Goal: Register for event/course

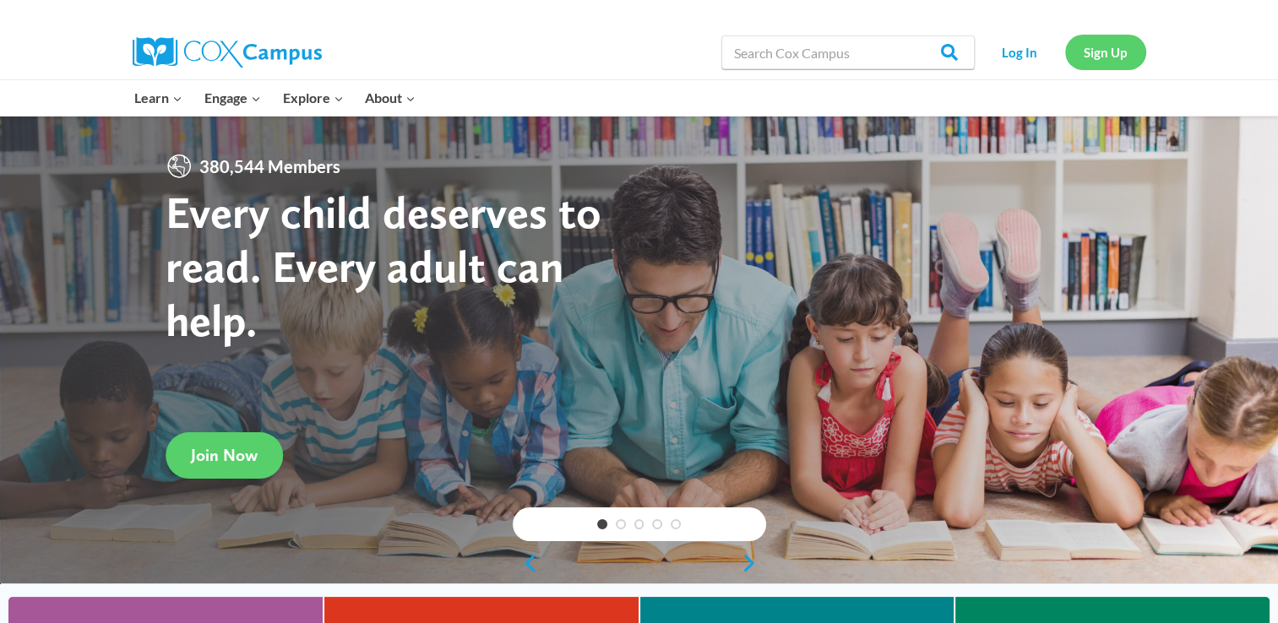
click at [1096, 56] on link "Sign Up" at bounding box center [1105, 52] width 81 height 35
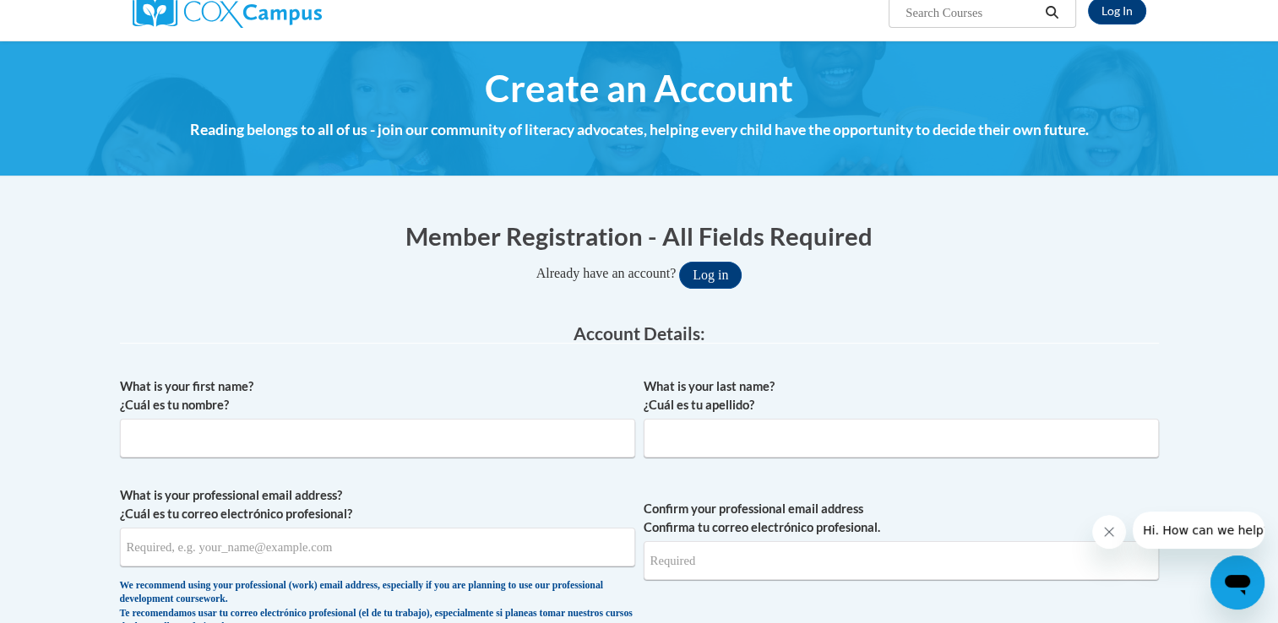
scroll to position [199, 0]
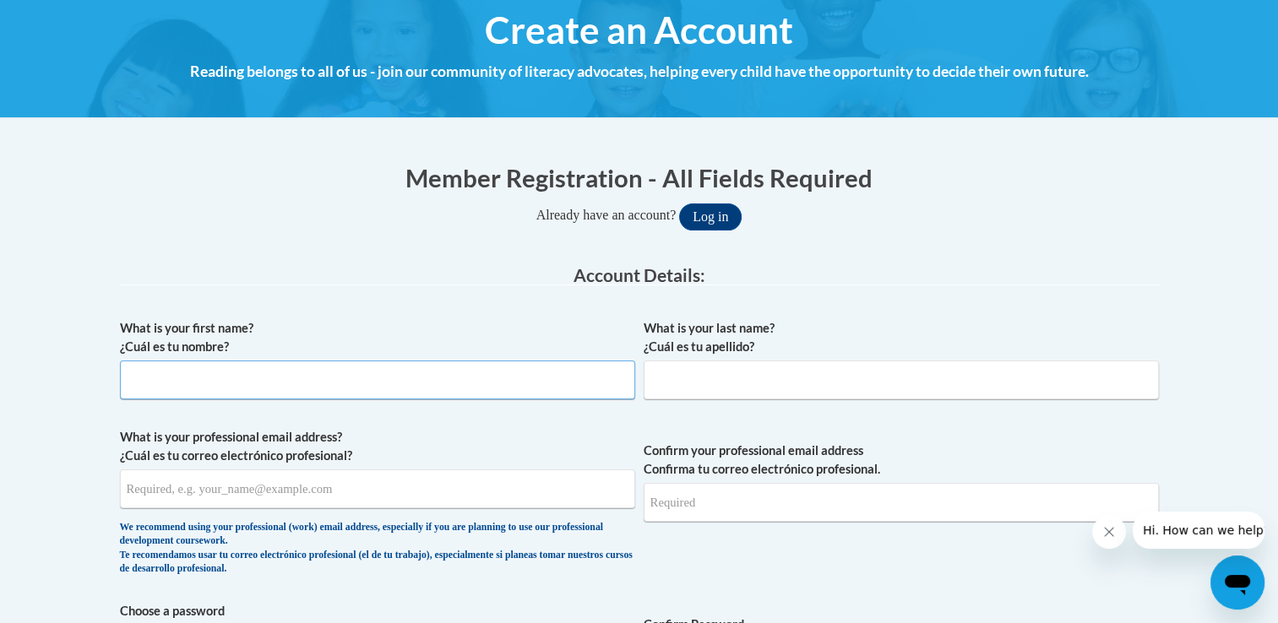
click at [470, 389] on input "What is your first name? ¿Cuál es tu nombre?" at bounding box center [377, 380] width 515 height 39
type input "Brittany"
type input "Milan"
click at [405, 488] on input "What is your professional email address? ¿Cuál es tu correo electrónico profesi…" at bounding box center [377, 489] width 515 height 39
type input "bnmilan318@my.pittcc.edu"
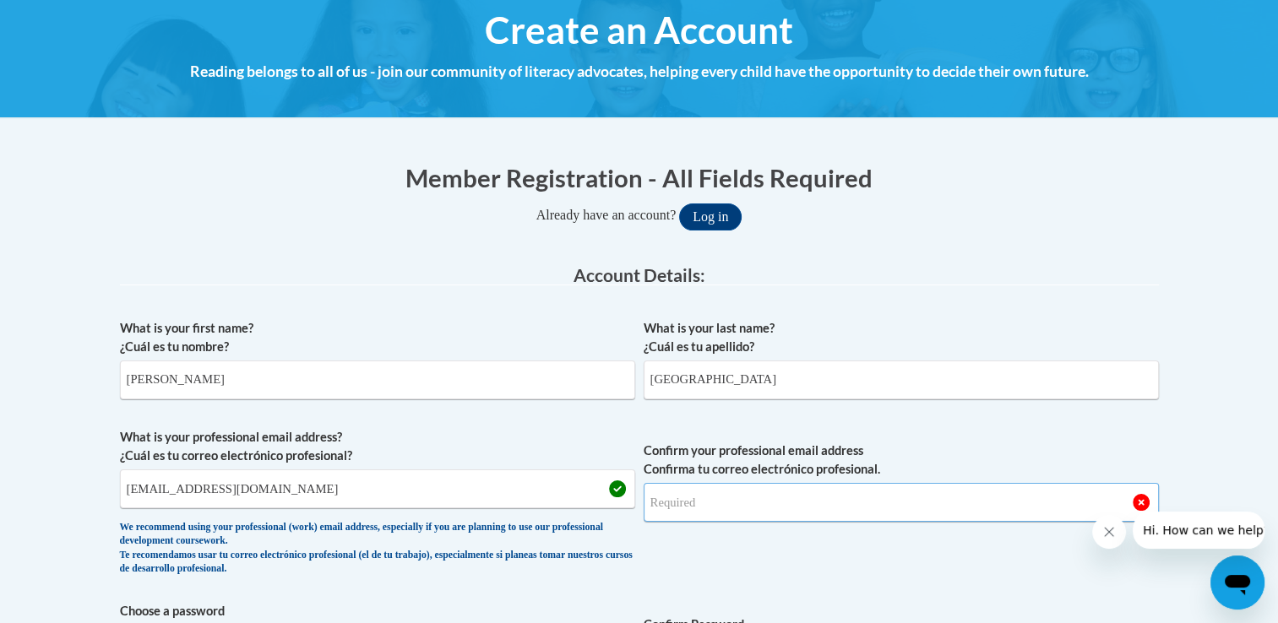
click at [769, 504] on input "Confirm your professional email address Confirma tu correo electrónico profesio…" at bounding box center [901, 502] width 515 height 39
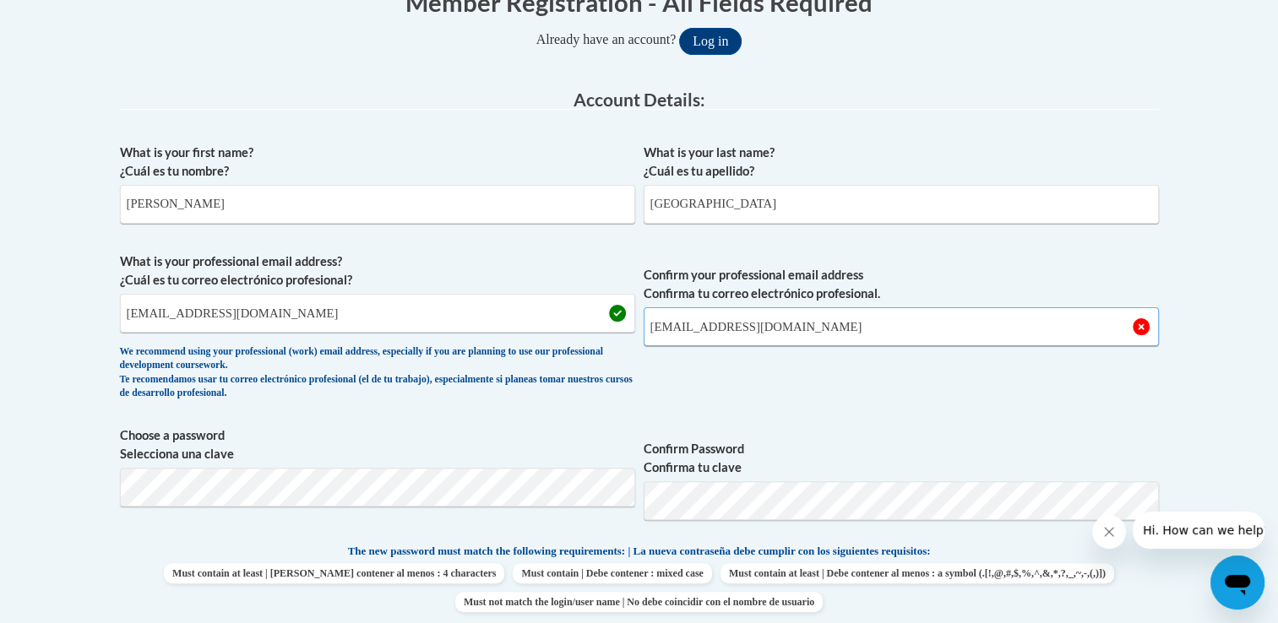
scroll to position [378, 0]
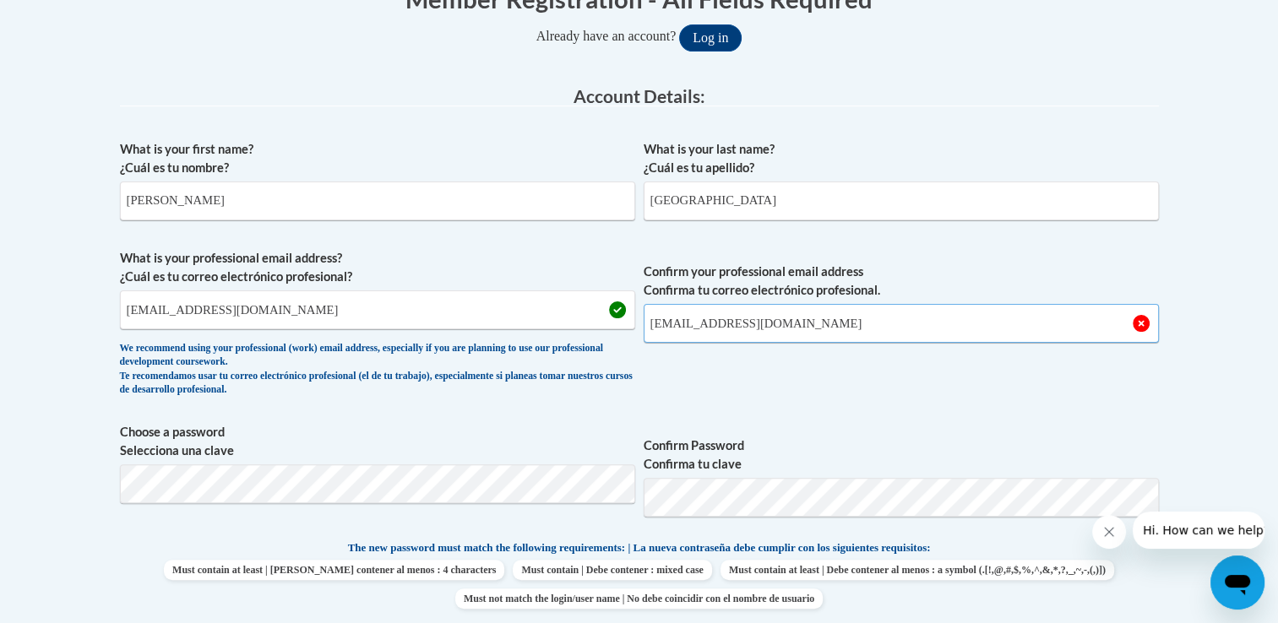
type input "bnmilan318@my.pittcc.edu"
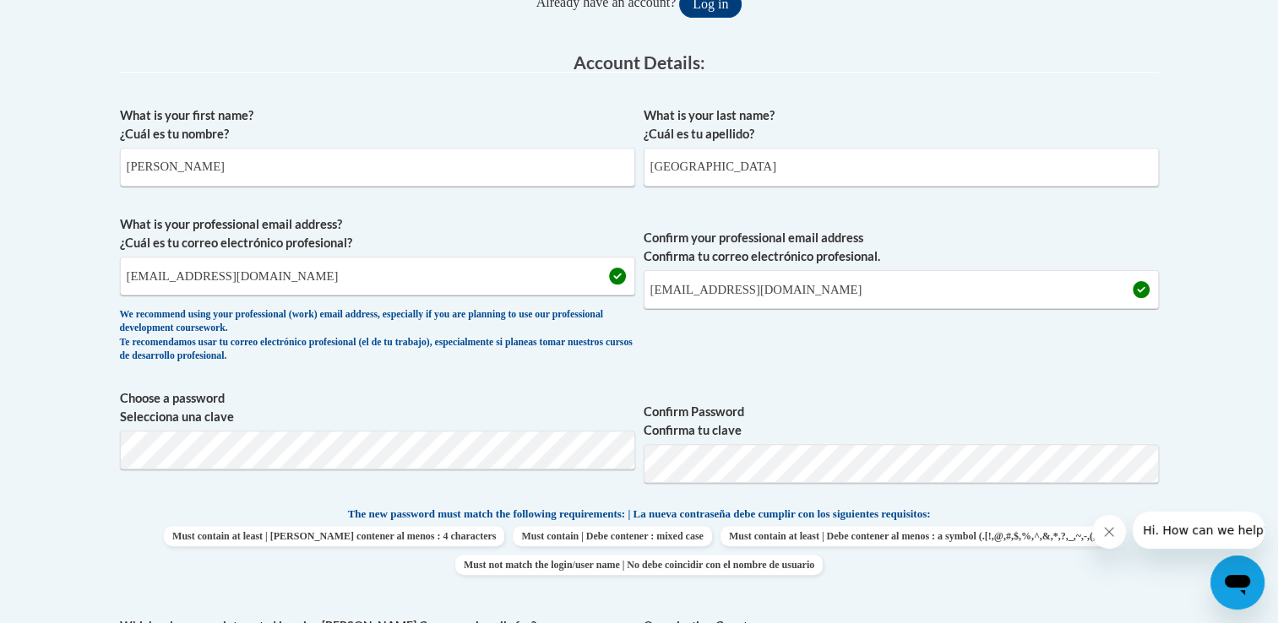
click at [471, 477] on span "Choose a password Selecciona una clave" at bounding box center [377, 442] width 515 height 107
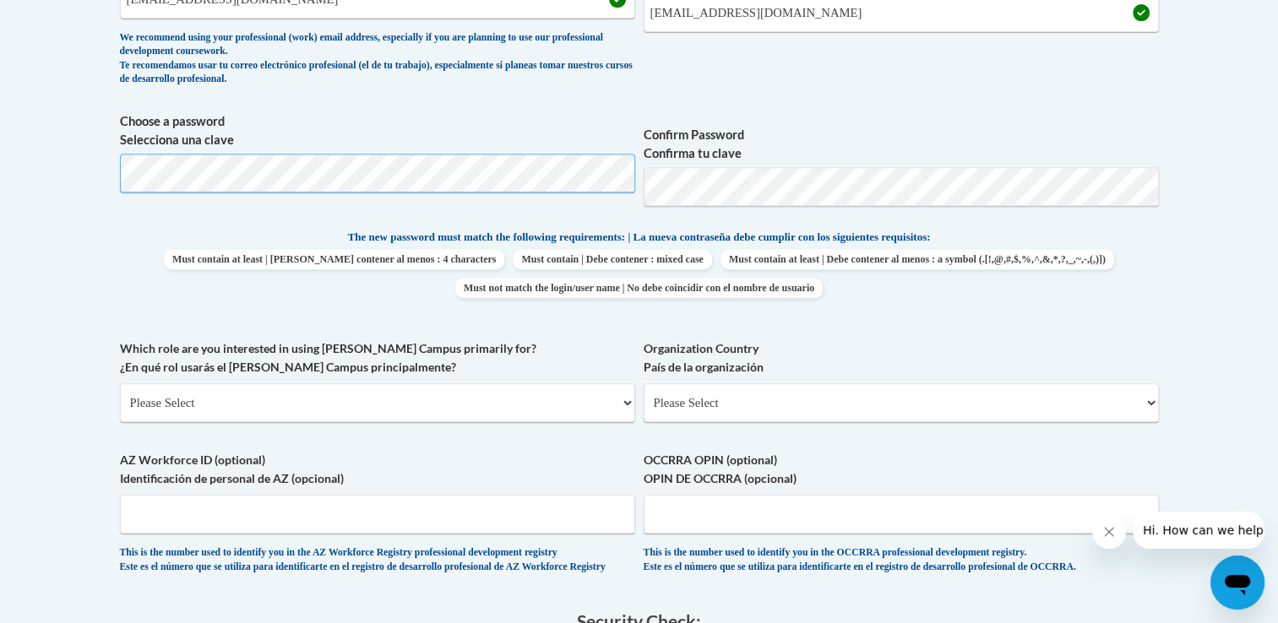
scroll to position [693, 0]
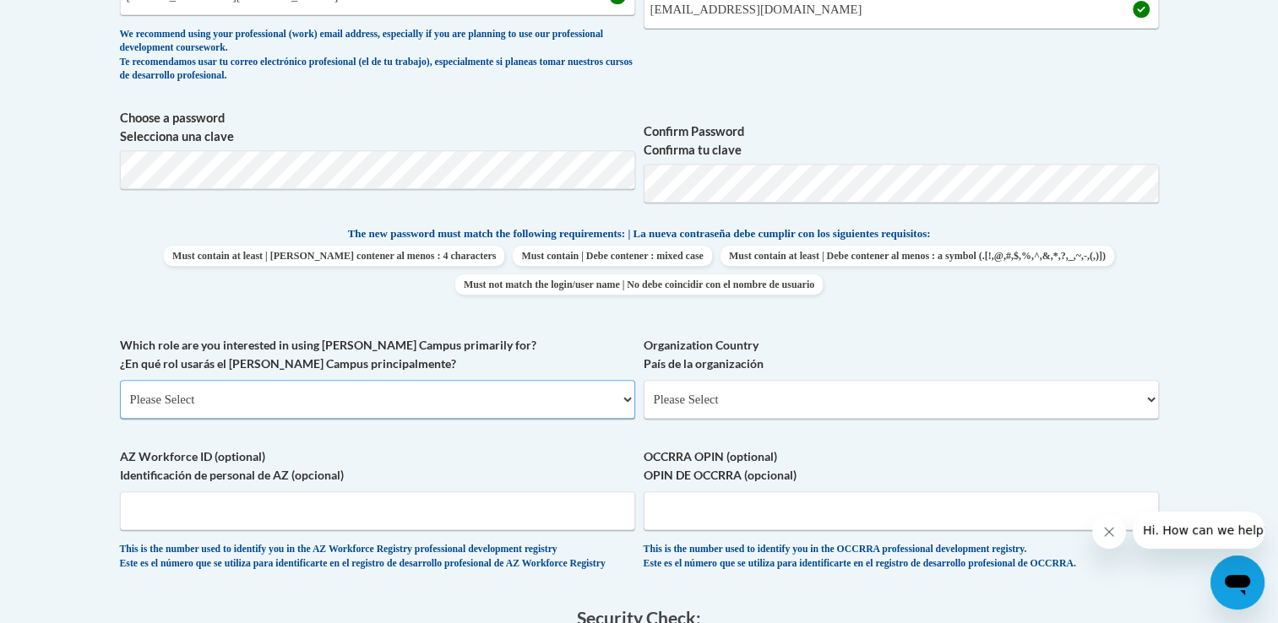
click at [411, 400] on select "Please Select College/University | Colegio/Universidad Community/Nonprofit Part…" at bounding box center [377, 399] width 515 height 39
select select "5a18ea06-2b54-4451-96f2-d152daf9eac5"
click at [120, 380] on select "Please Select College/University | Colegio/Universidad Community/Nonprofit Part…" at bounding box center [377, 399] width 515 height 39
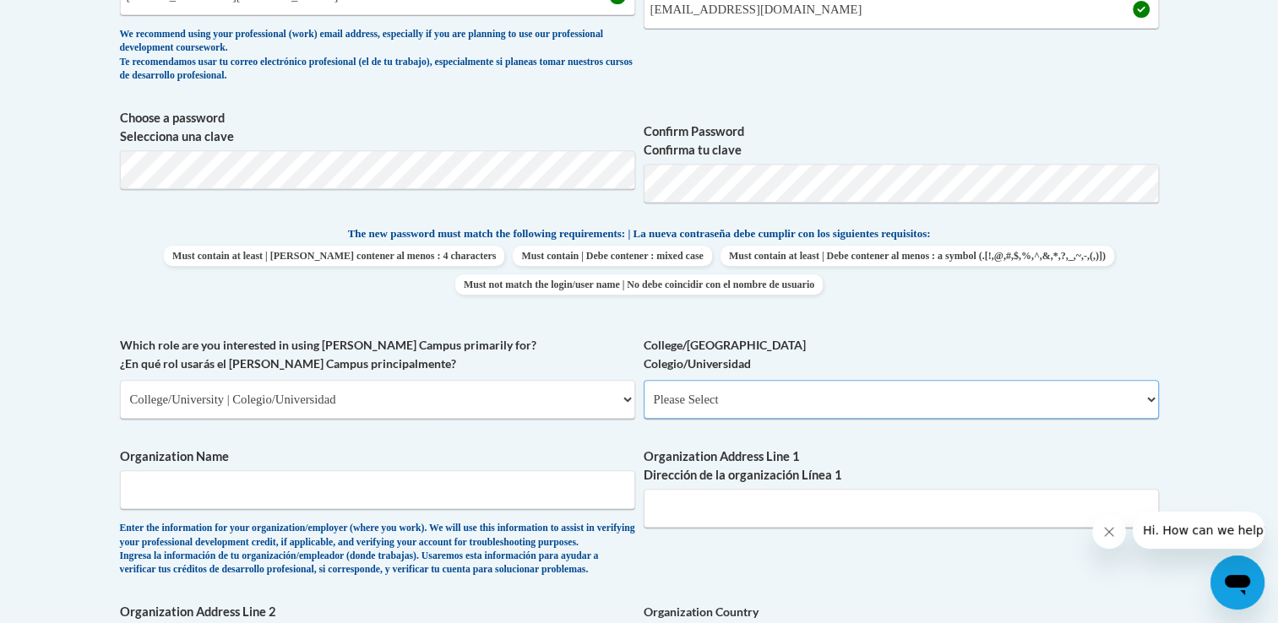
click at [716, 405] on select "Please Select College/University Staff | Empleado universitario College/Univers…" at bounding box center [901, 399] width 515 height 39
select select "99b32b07-cffc-426c-8bf6-0cd77760d84b"
click at [644, 380] on select "Please Select College/University Staff | Empleado universitario College/Univers…" at bounding box center [901, 399] width 515 height 39
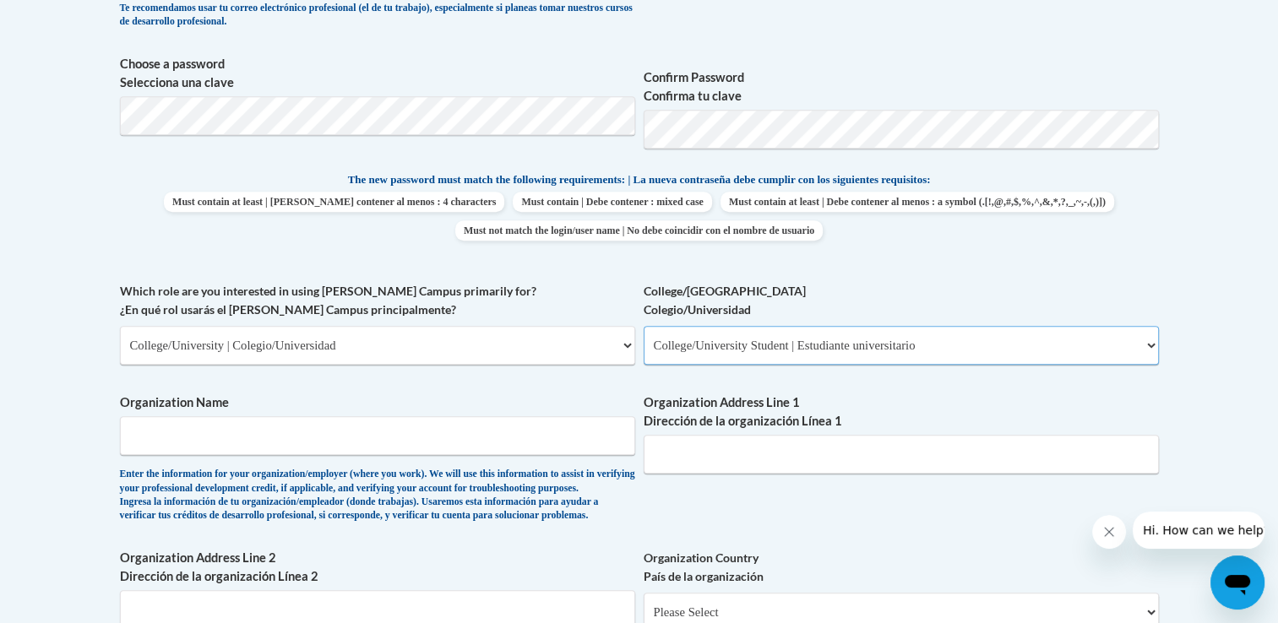
scroll to position [750, 0]
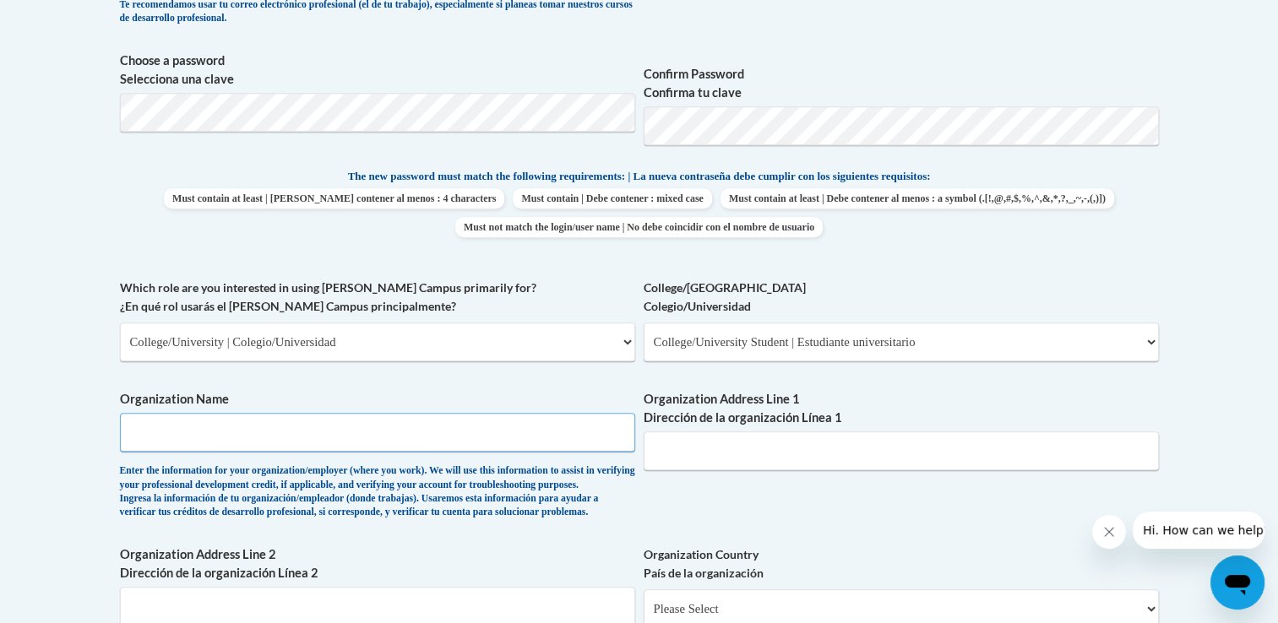
click at [536, 436] on input "Organization Name" at bounding box center [377, 432] width 515 height 39
type input "Pitt Community College"
click at [720, 447] on input "Organization Address Line 1 Dirección de la organización Línea 1" at bounding box center [901, 451] width 515 height 39
type input "v"
paste input "https://www.bing.com/ck/a?!&&p=d412d90383f31f115948e6af80fc72bd620349974cdd16f4…"
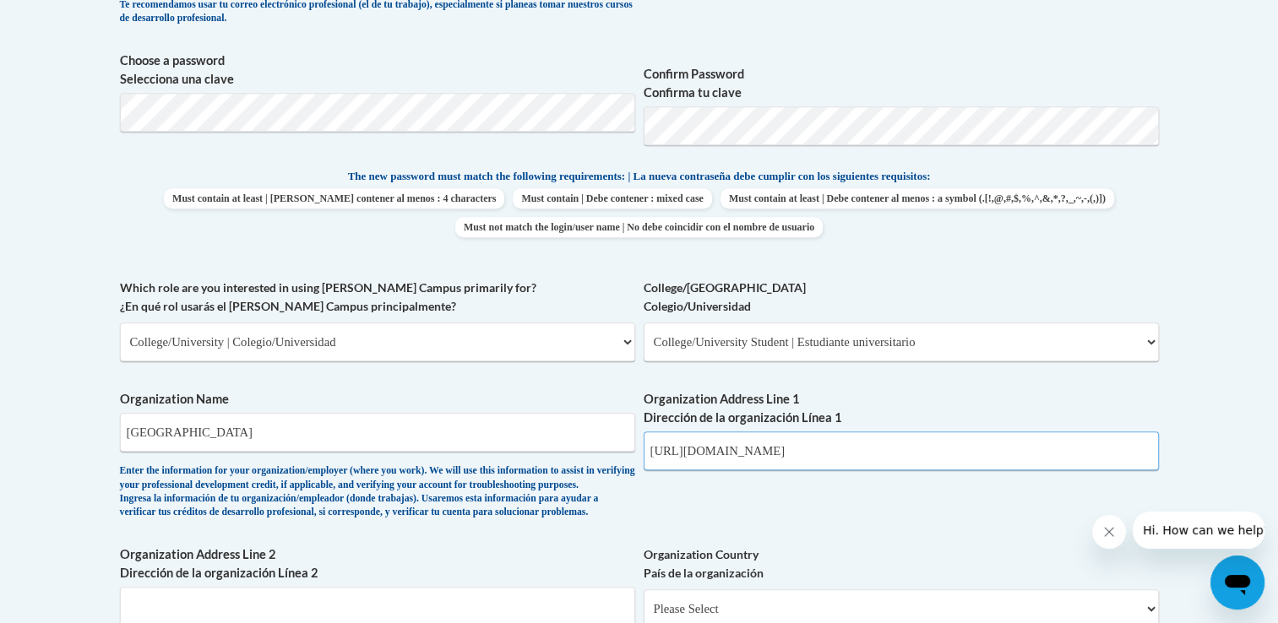
scroll to position [0, 2428]
type input "https://www.bing.com/ck/a?!&&p=d412d90383f31f115948e6af80fc72bd620349974cdd16f4…"
click at [856, 451] on input "https://www.bing.com/ck/a?!&&p=d412d90383f31f115948e6af80fc72bd620349974cdd16f4…" at bounding box center [901, 451] width 515 height 39
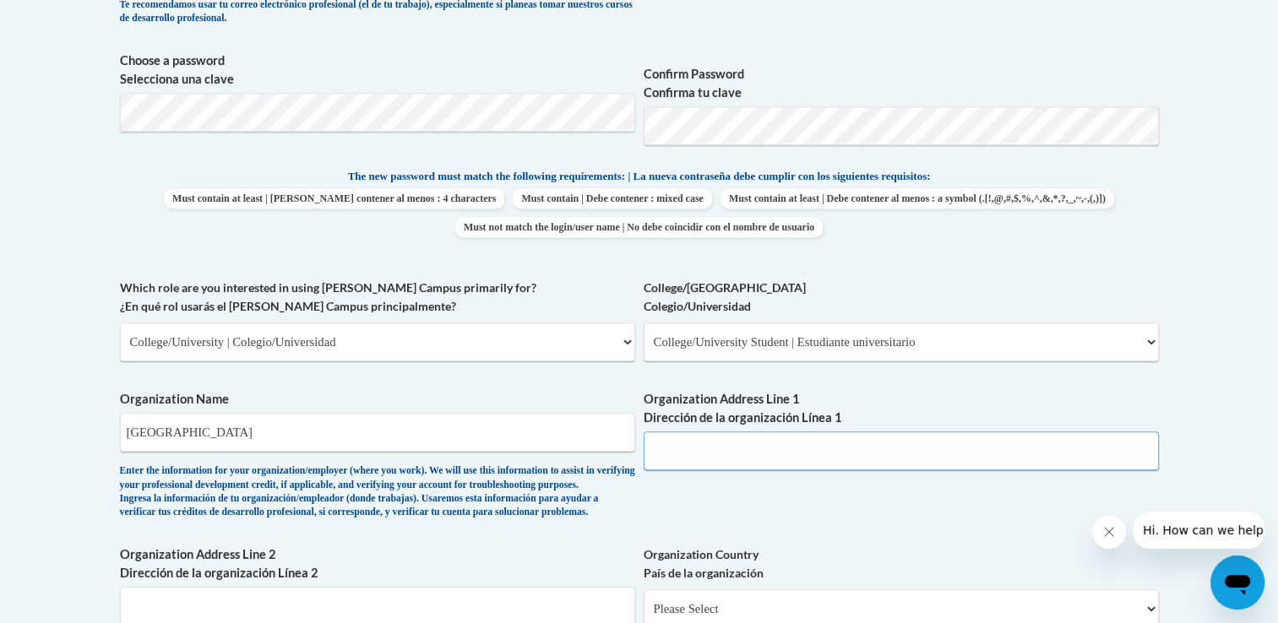
scroll to position [0, 0]
click at [883, 452] on input "1986 Pitt Tech Dr, Winterville, NC" at bounding box center [901, 451] width 515 height 39
type input "1986 Pitt Tech Dr, Winterville, NC 28590"
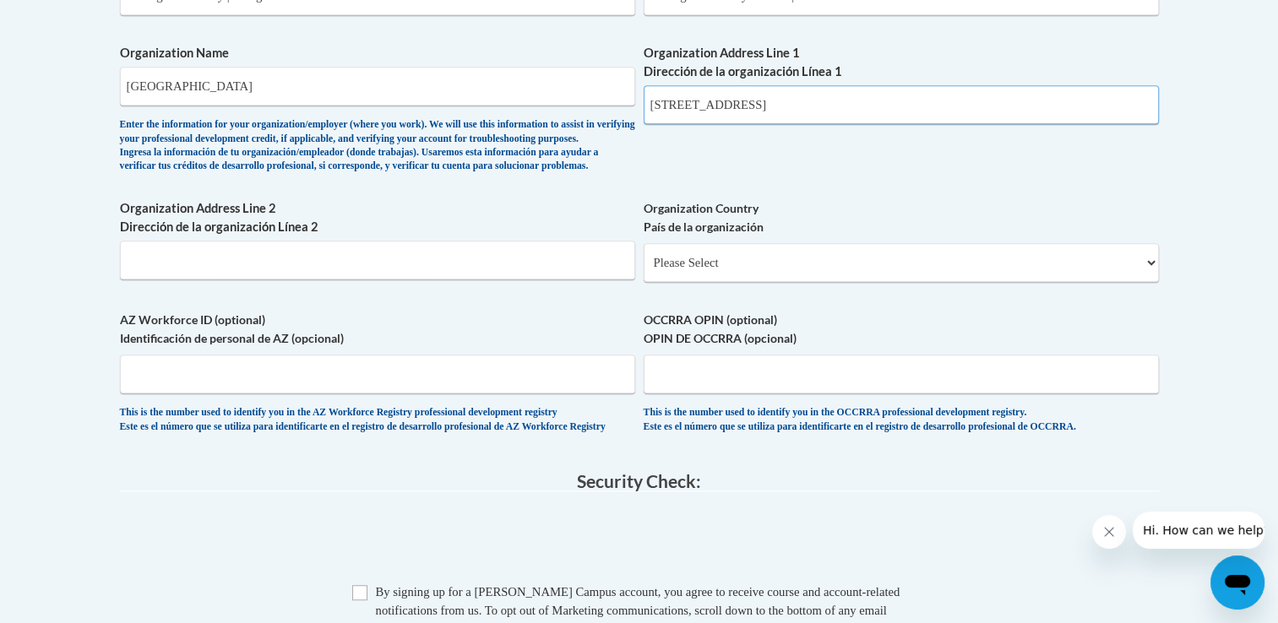
scroll to position [1081, 0]
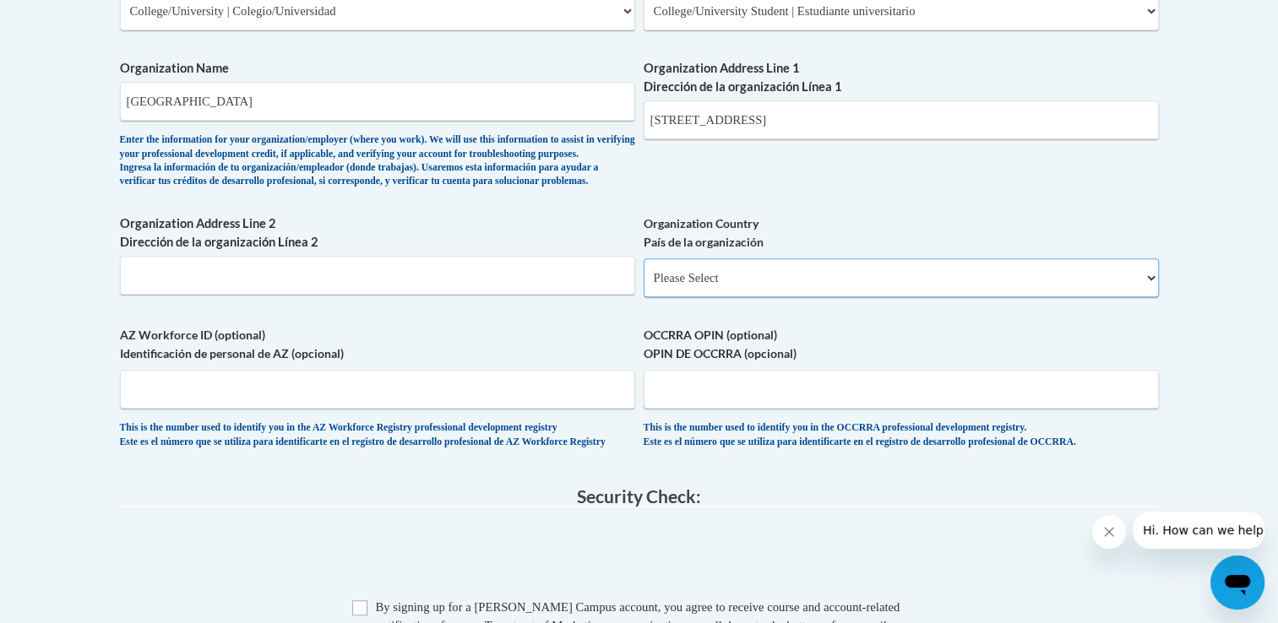
click at [699, 297] on select "Please Select United States | Estados Unidos Outside of the United States | Fue…" at bounding box center [901, 277] width 515 height 39
select select "ad49bcad-a171-4b2e-b99c-48b446064914"
click at [644, 285] on select "Please Select United States | Estados Unidos Outside of the United States | Fue…" at bounding box center [901, 277] width 515 height 39
select select
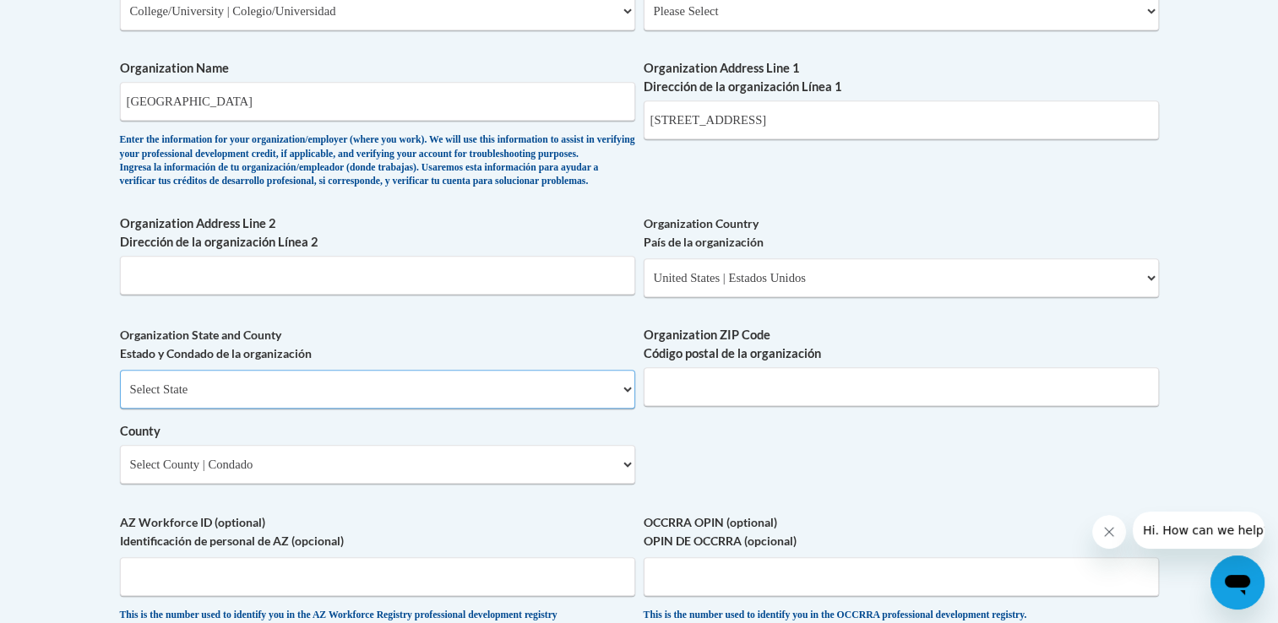
click at [412, 409] on select "Select State Alabama Alaska Arizona Arkansas California Colorado Connecticut De…" at bounding box center [377, 389] width 515 height 39
select select "North Carolina"
click at [120, 397] on select "Select State Alabama Alaska Arizona Arkansas California Colorado Connecticut De…" at bounding box center [377, 389] width 515 height 39
click at [773, 406] on input "Organization ZIP Code Código postal de la organización" at bounding box center [901, 386] width 515 height 39
type input "28590"
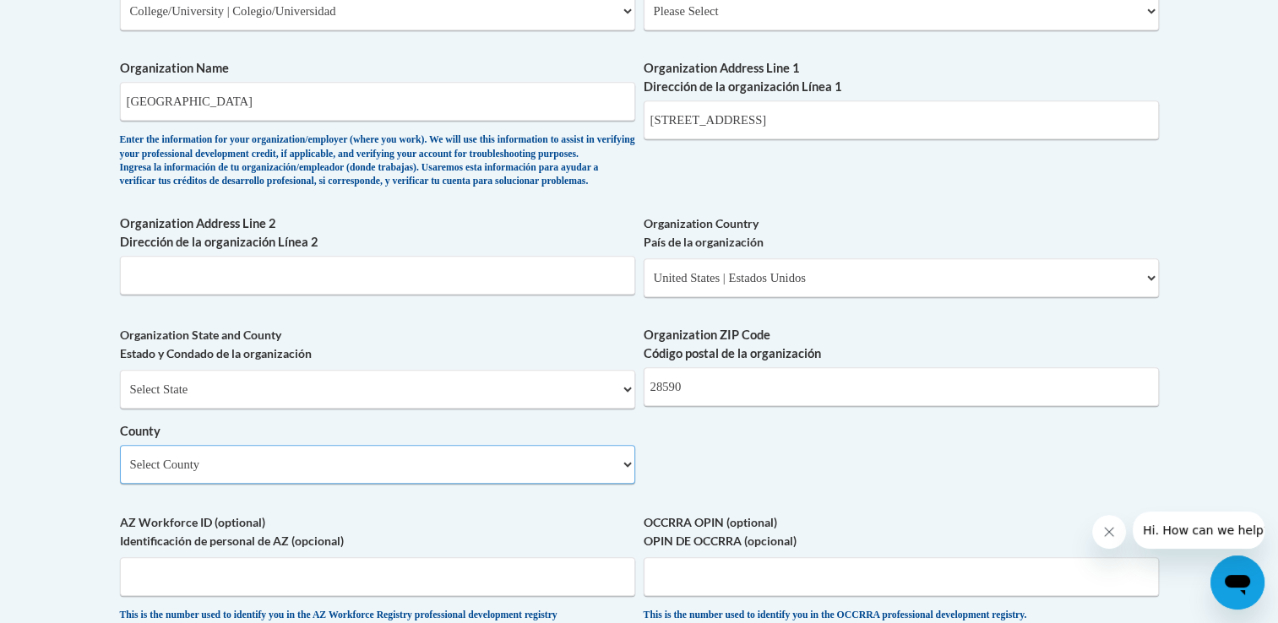
click at [520, 484] on select "Select County Alamance Alexander Alleghany Anson Ashe Avery Beaufort Bertie Bla…" at bounding box center [377, 464] width 515 height 39
select select "Pitt"
click at [120, 472] on select "Select County Alamance Alexander Alleghany Anson Ashe Avery Beaufort Bertie Bla…" at bounding box center [377, 464] width 515 height 39
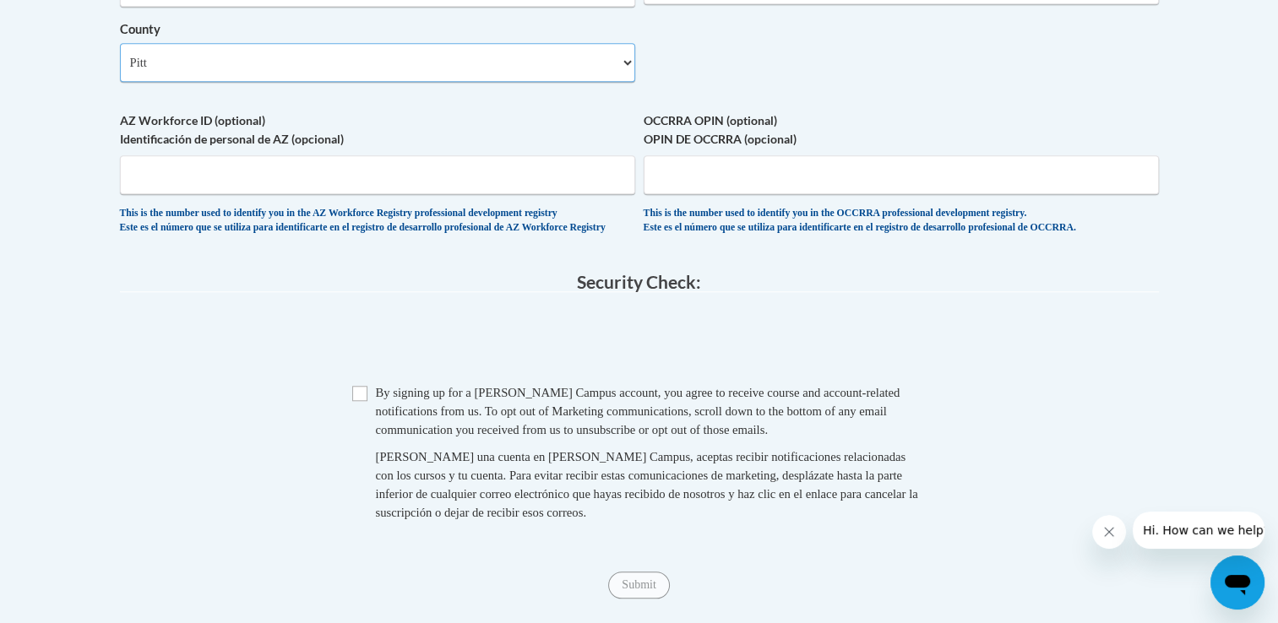
scroll to position [1483, 0]
click at [362, 401] on input "Checkbox" at bounding box center [359, 393] width 15 height 15
checkbox input "true"
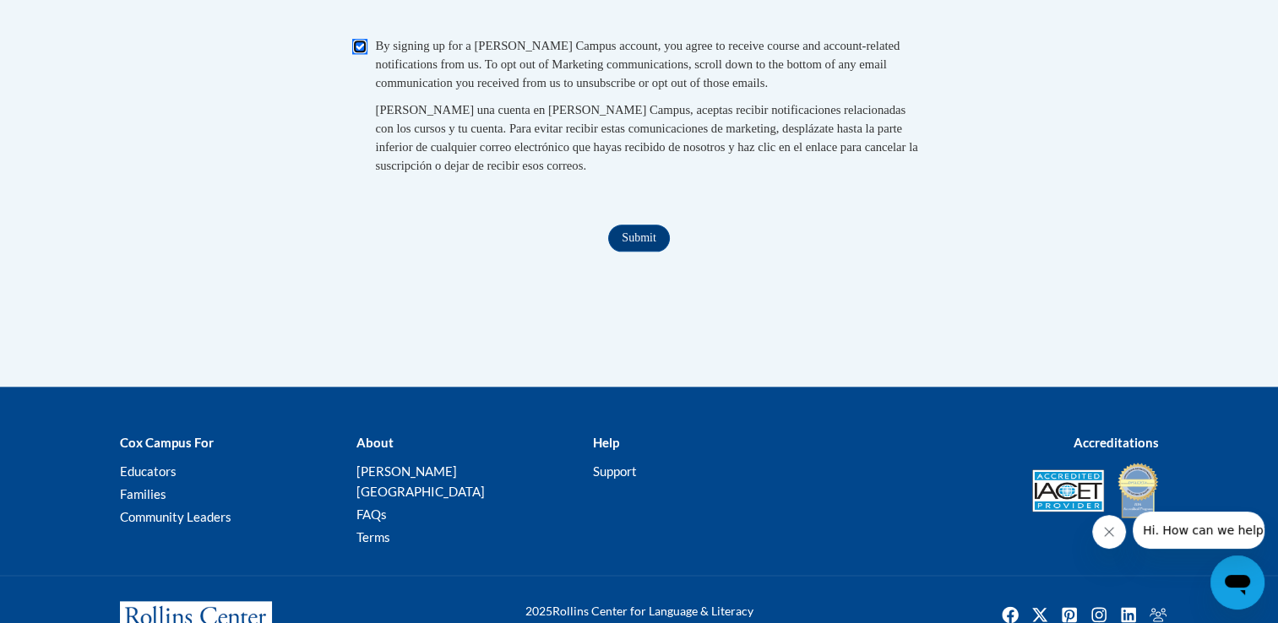
scroll to position [1865, 0]
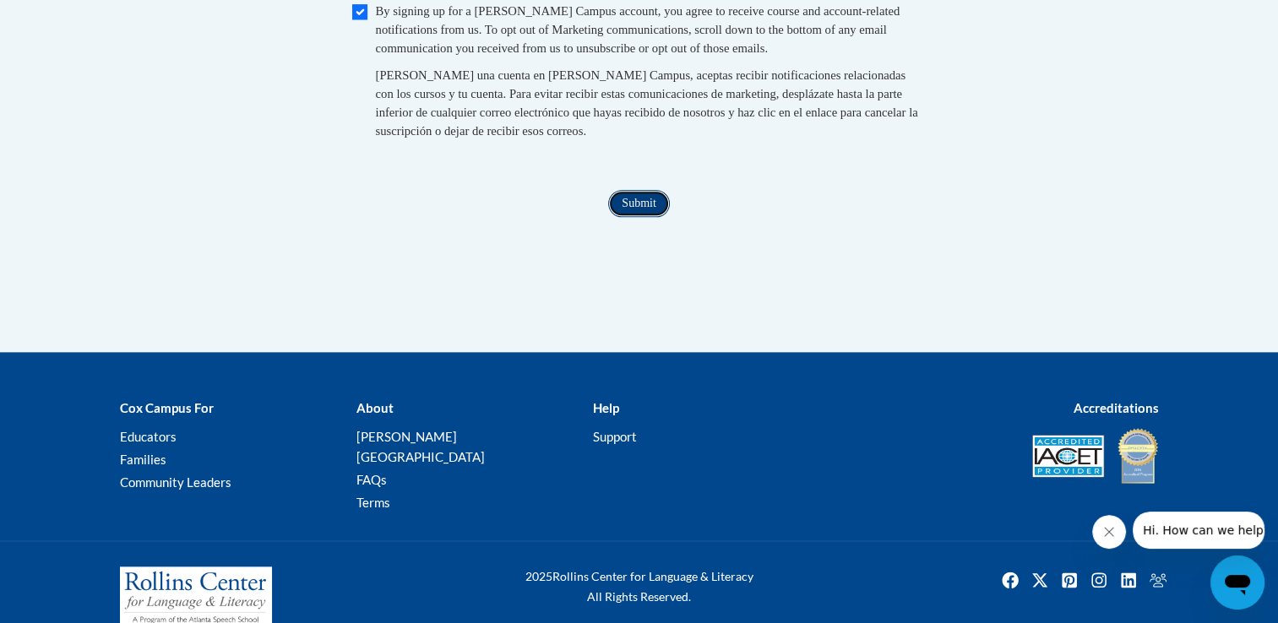
click at [649, 217] on input "Submit" at bounding box center [638, 203] width 61 height 27
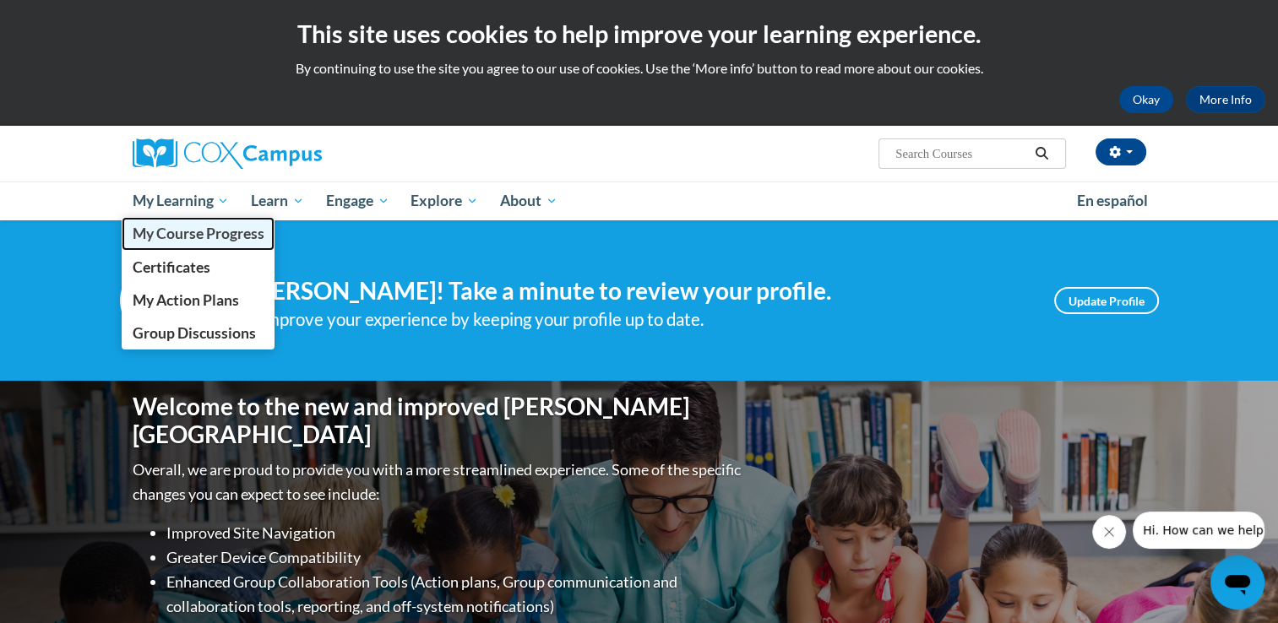
click at [210, 232] on span "My Course Progress" at bounding box center [198, 234] width 132 height 18
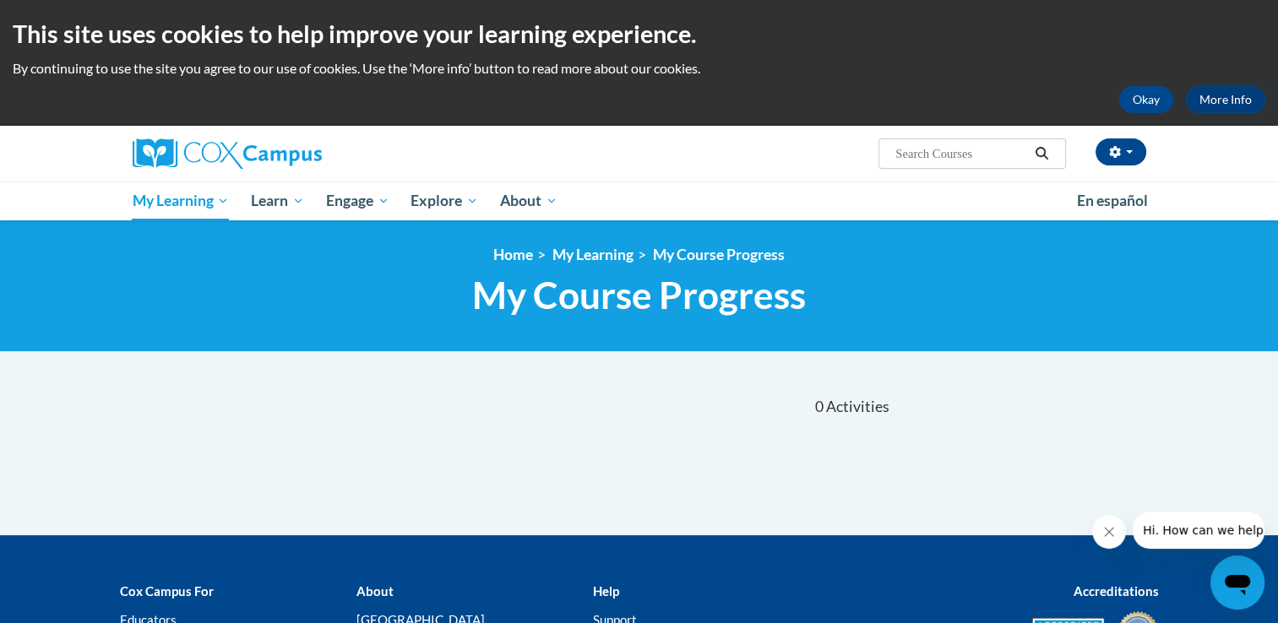
click at [973, 137] on div "Brittany Milan (Eastern Daylight Time GMT-0400 ) My Profile Inbox My Transcript…" at bounding box center [812, 147] width 693 height 43
click at [973, 148] on input "Search..." at bounding box center [961, 154] width 135 height 20
type input "Early Literacy"
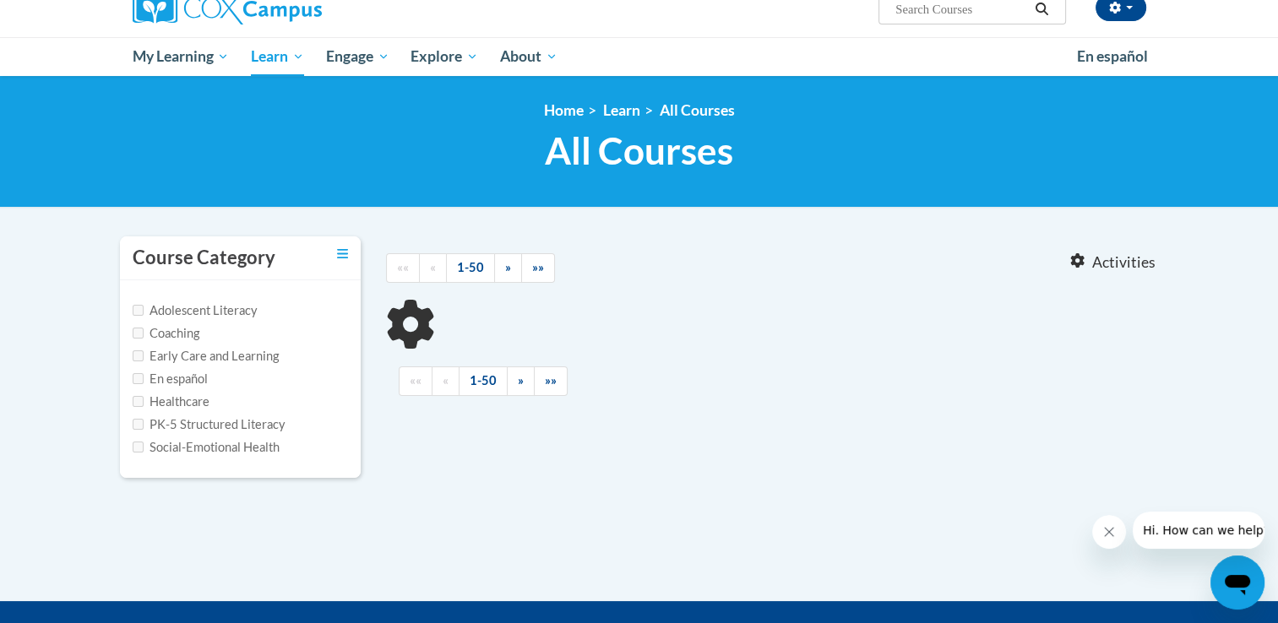
type input "Early Literacy"
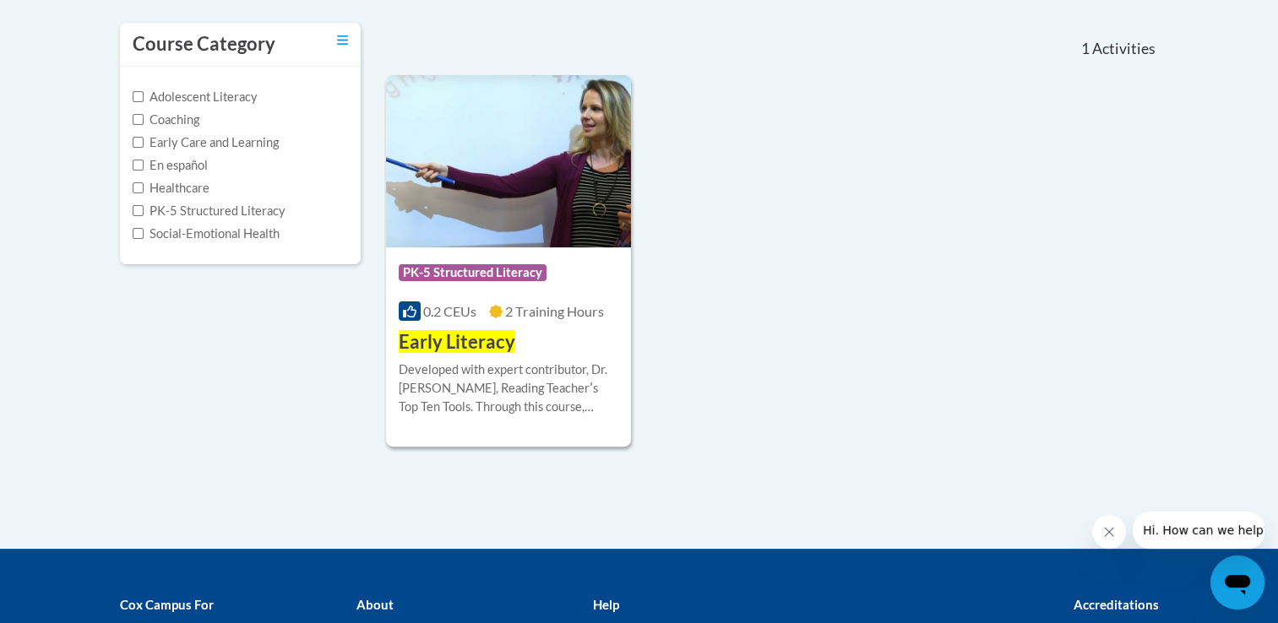
scroll to position [384, 0]
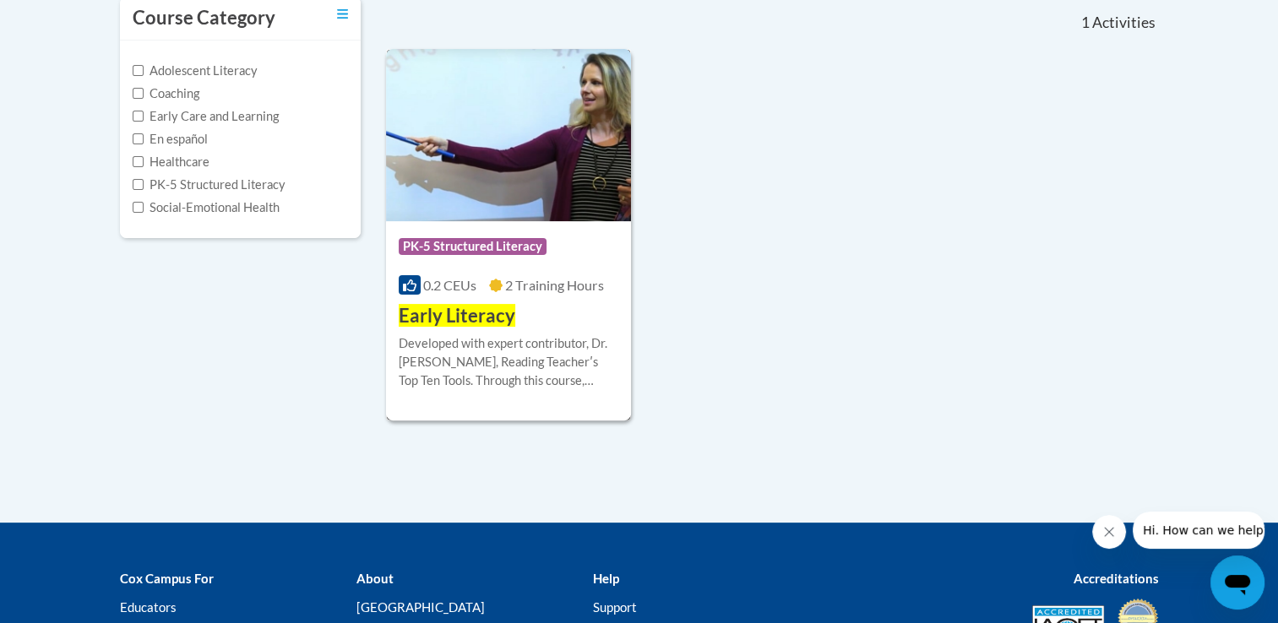
click at [444, 313] on span "Early Literacy" at bounding box center [457, 315] width 117 height 23
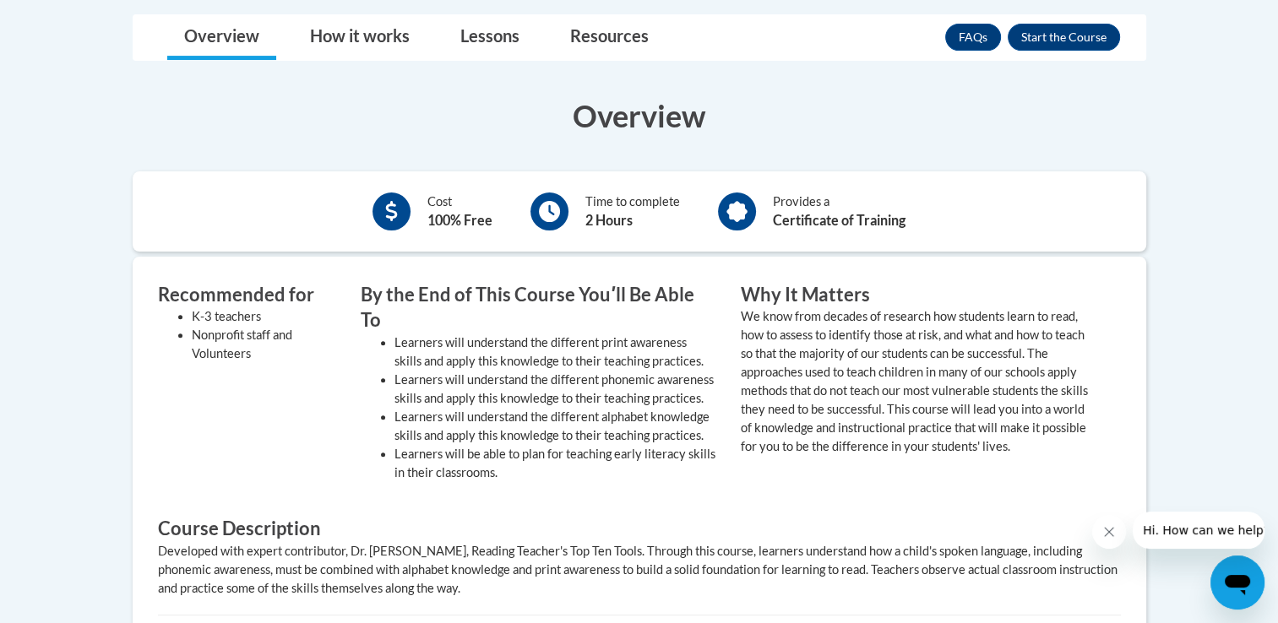
scroll to position [483, 0]
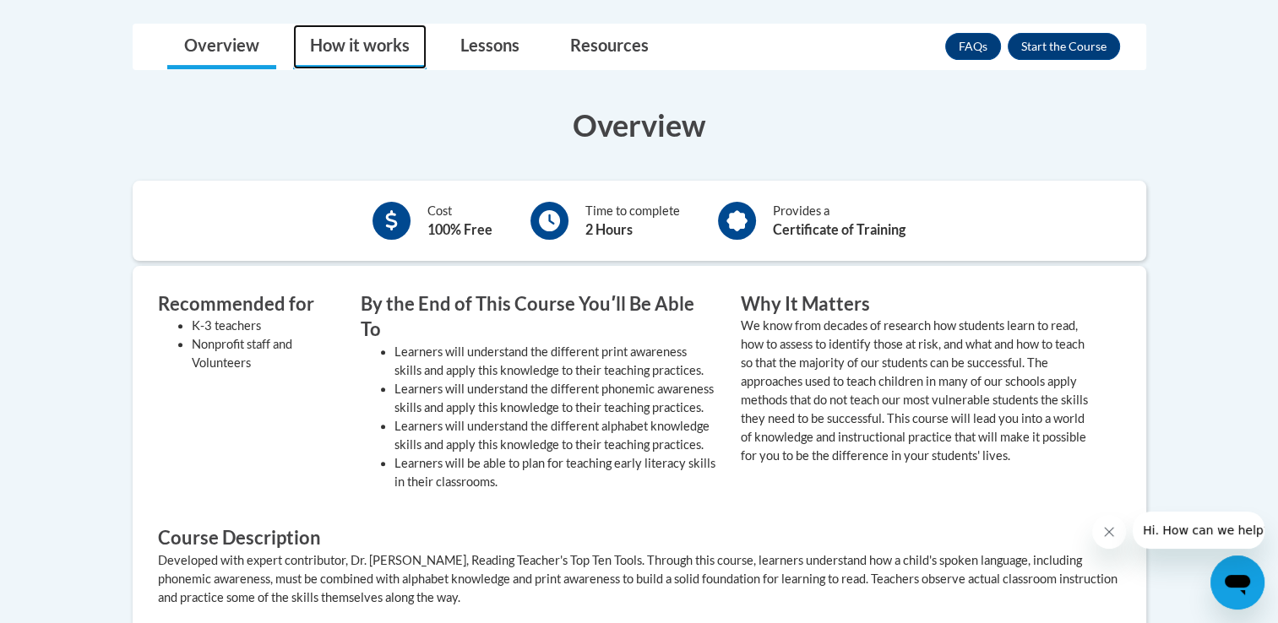
click at [389, 44] on link "How it works" at bounding box center [359, 46] width 133 height 45
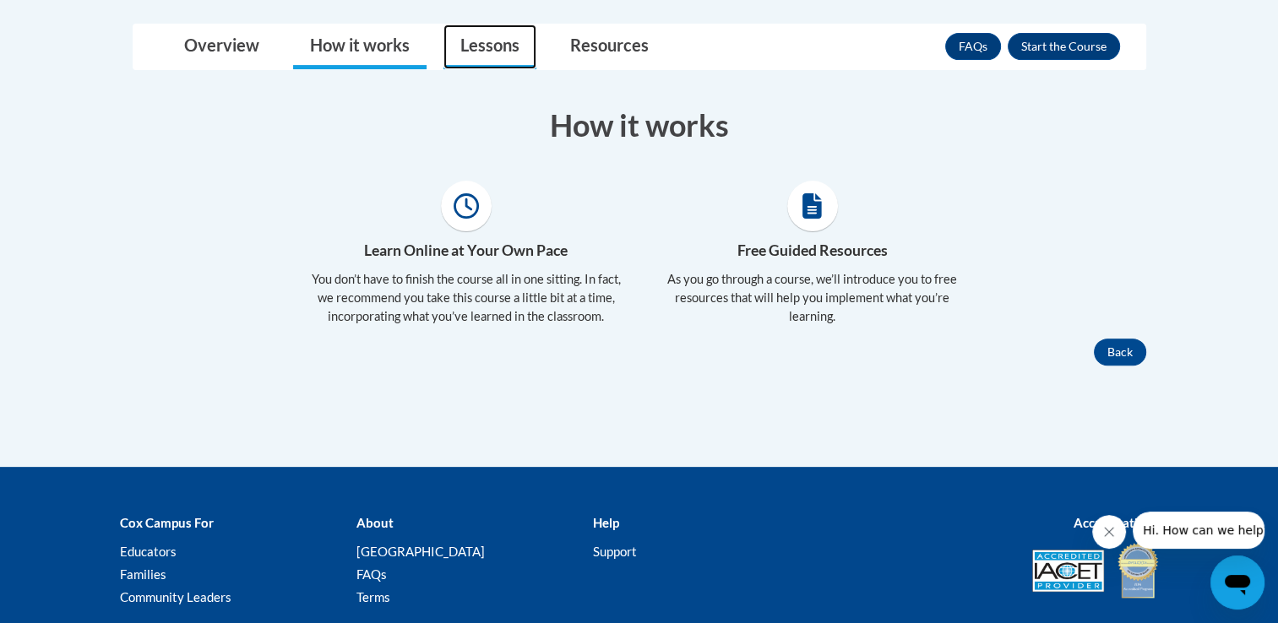
click at [503, 36] on link "Lessons" at bounding box center [489, 46] width 93 height 45
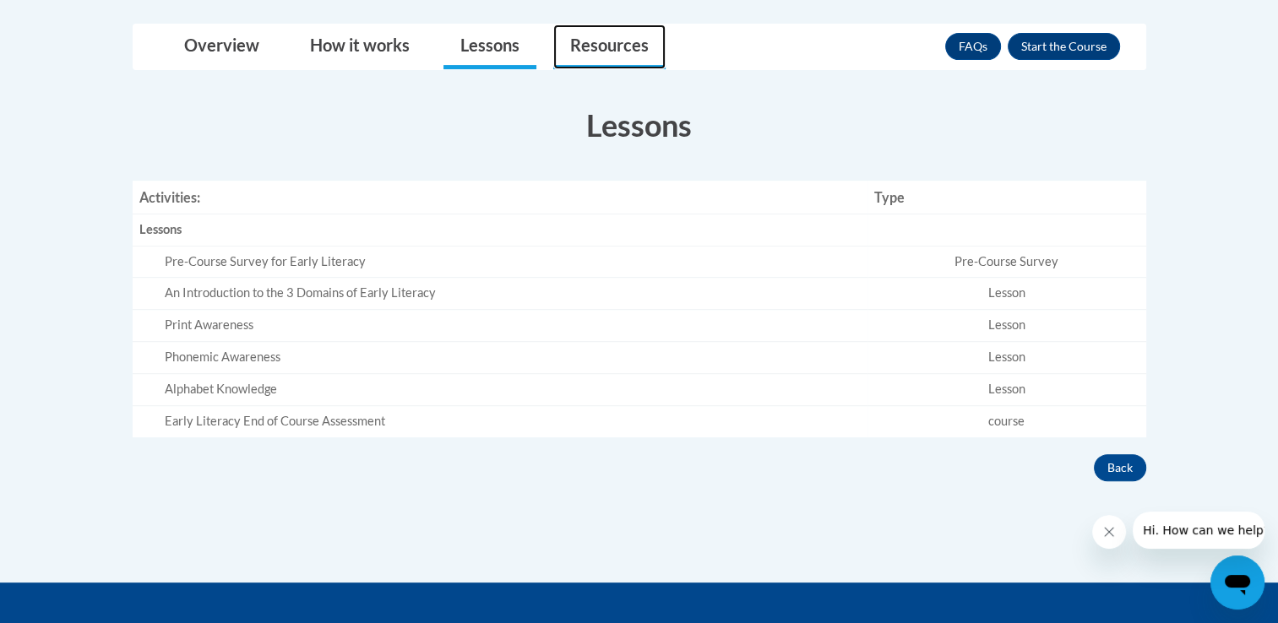
click at [608, 43] on link "Resources" at bounding box center [609, 46] width 112 height 45
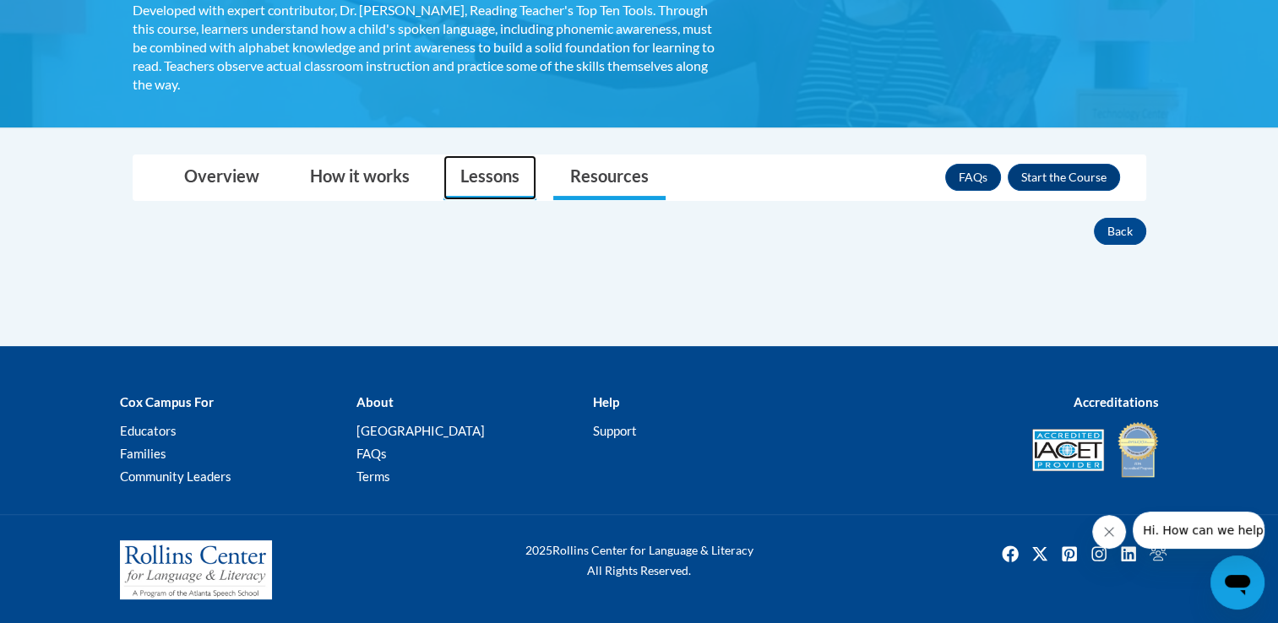
click at [498, 171] on link "Lessons" at bounding box center [489, 177] width 93 height 45
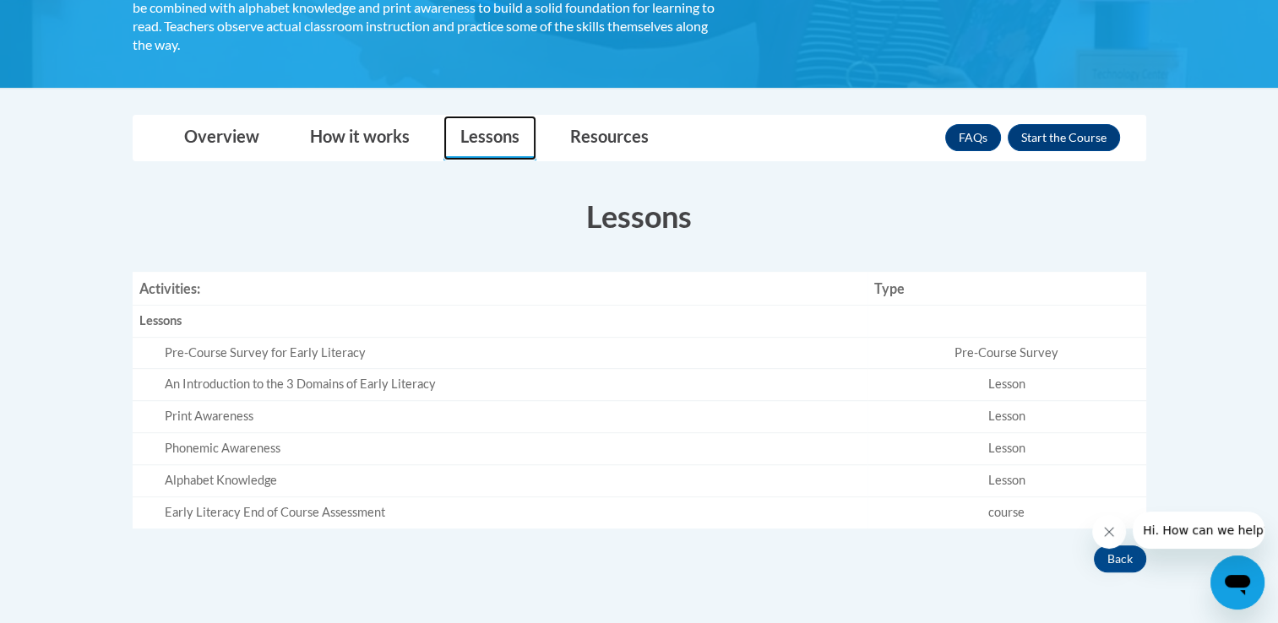
scroll to position [389, 0]
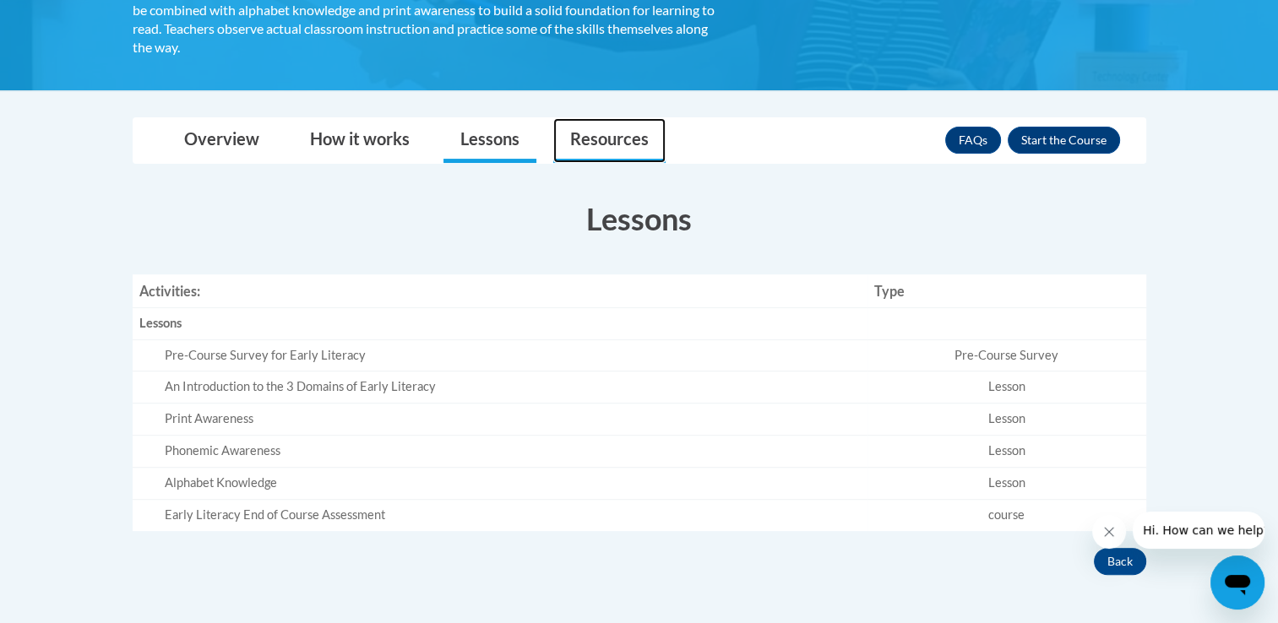
click at [628, 133] on link "Resources" at bounding box center [609, 140] width 112 height 45
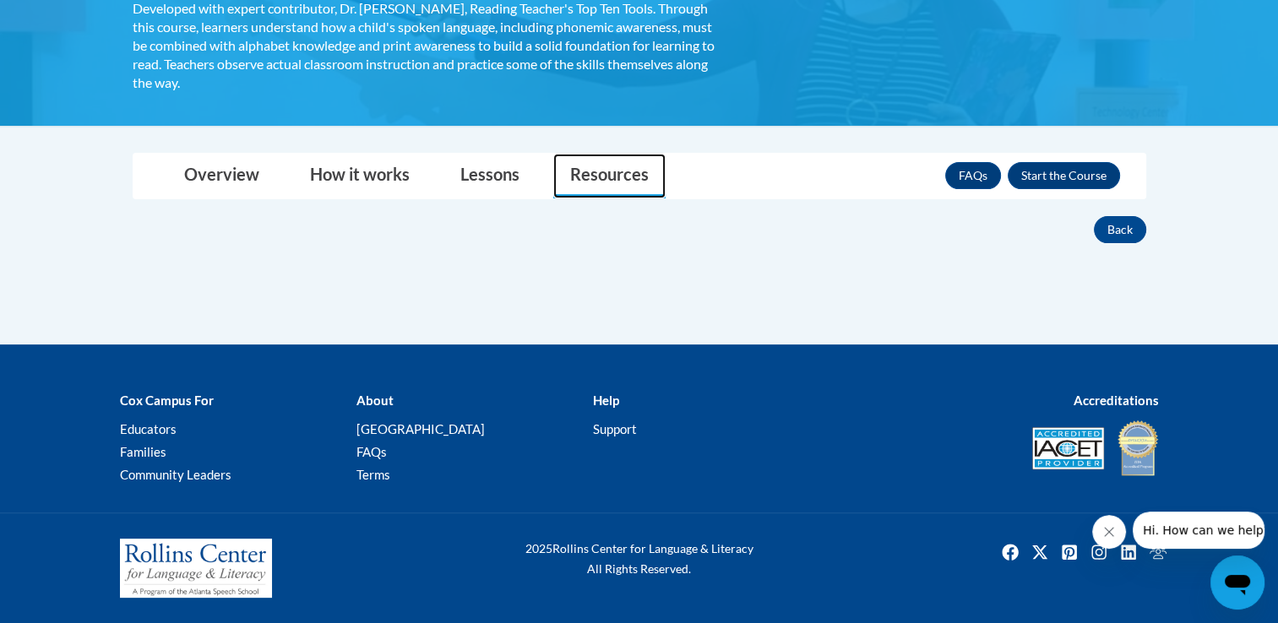
scroll to position [352, 0]
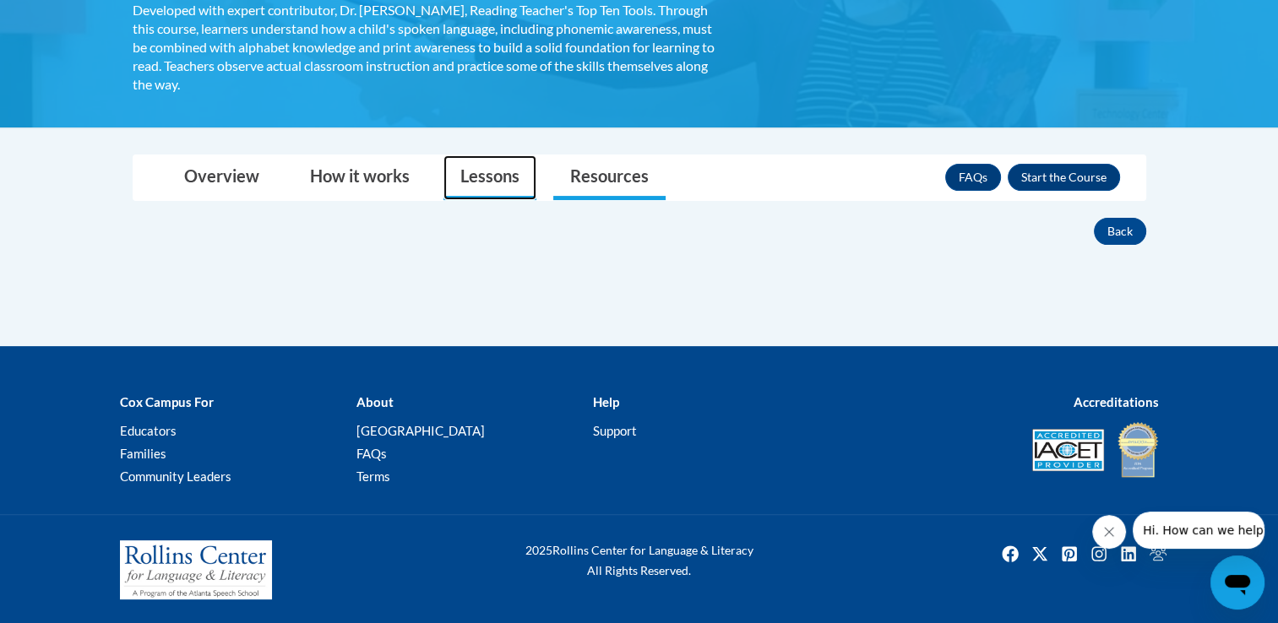
click at [506, 174] on link "Lessons" at bounding box center [489, 177] width 93 height 45
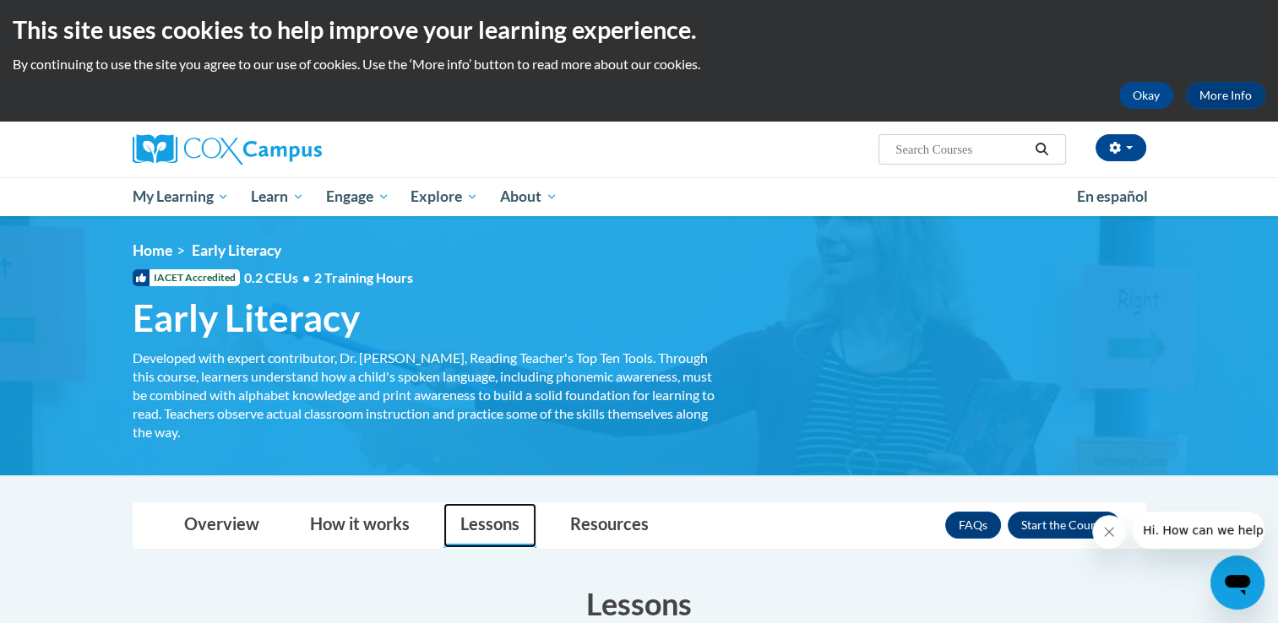
scroll to position [0, 0]
